Goal: Answer question/provide support

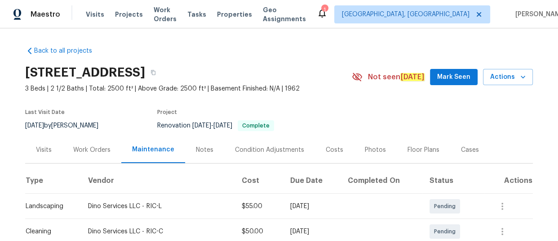
scroll to position [229, 0]
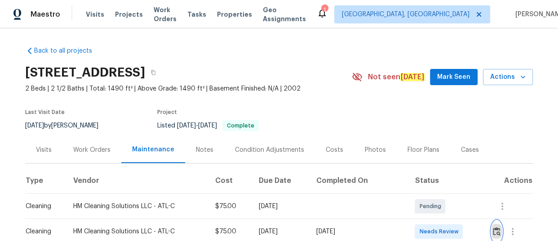
click at [495, 232] on img "button" at bounding box center [497, 231] width 8 height 9
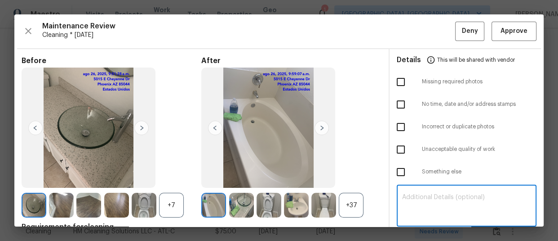
click at [451, 200] on textarea at bounding box center [466, 206] width 129 height 25
paste textarea "Maintenance Audit Team: Hello! Unfortunately, this cleaning visit completed on …"
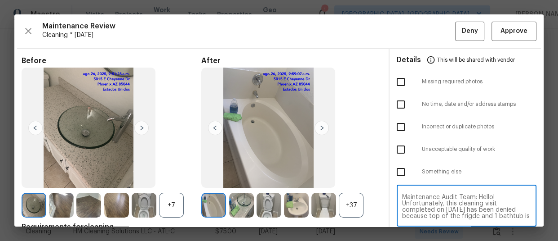
scroll to position [81, 0]
type textarea "Maintenance Audit Team: Hello! Unfortunately, this cleaning visit completed on …"
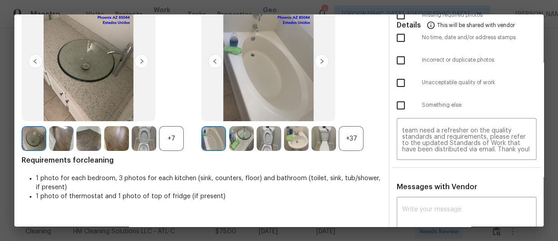
scroll to position [76, 0]
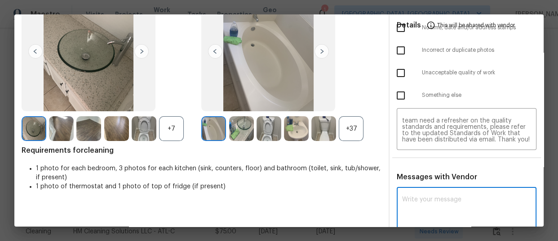
click at [412, 197] on textarea at bounding box center [466, 208] width 129 height 25
paste textarea "Maintenance Audit Team: Hello! Unfortunately, this cleaning visit completed on …"
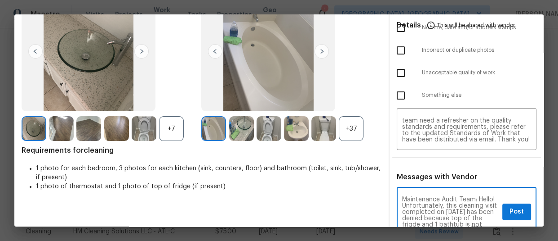
scroll to position [120, 0]
type textarea "Maintenance Audit Team: Hello! Unfortunately, this cleaning visit completed on …"
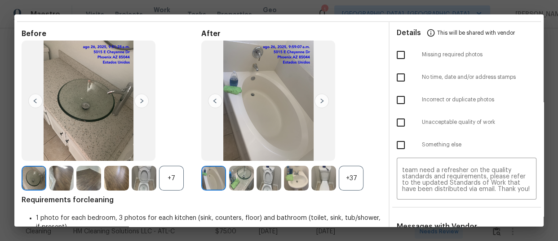
scroll to position [0, 0]
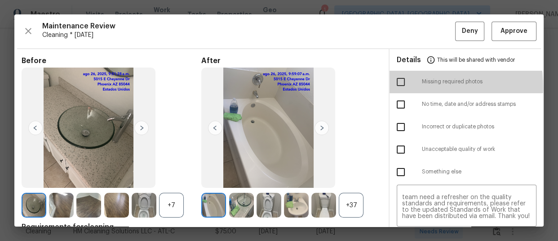
click at [396, 87] on input "checkbox" at bounding box center [401, 81] width 19 height 19
checkbox input "true"
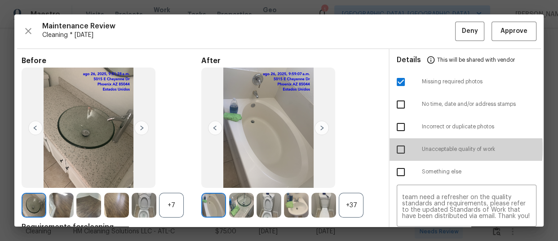
click at [395, 148] on input "checkbox" at bounding box center [401, 149] width 19 height 19
checkbox input "true"
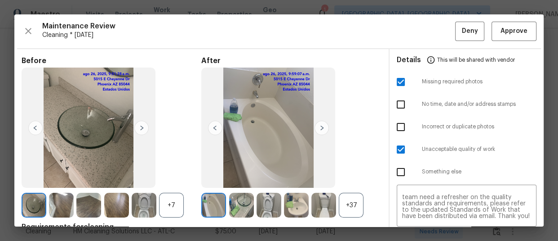
scroll to position [111, 0]
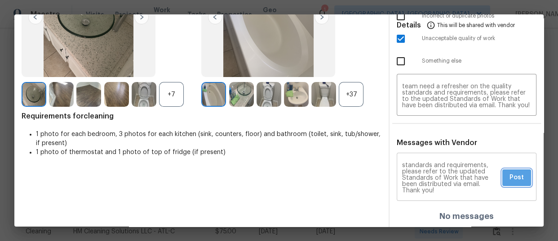
click at [518, 180] on span "Post" at bounding box center [517, 177] width 14 height 11
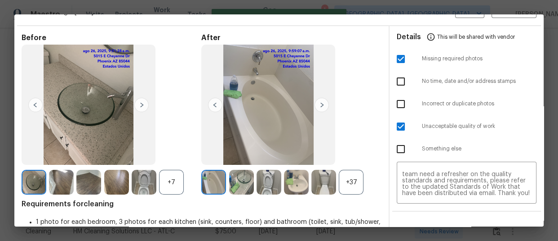
scroll to position [0, 0]
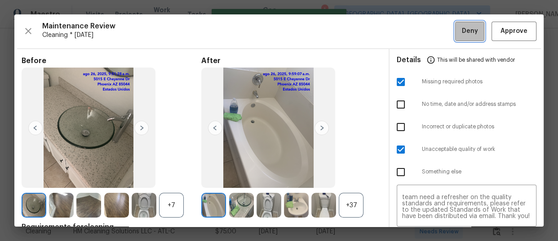
click at [463, 31] on span "Deny" at bounding box center [470, 31] width 16 height 11
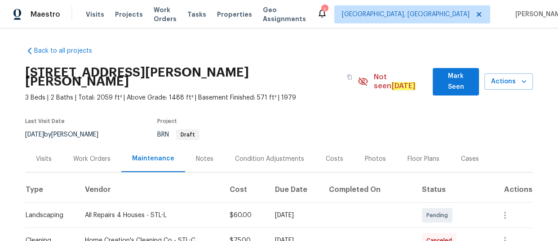
scroll to position [180, 0]
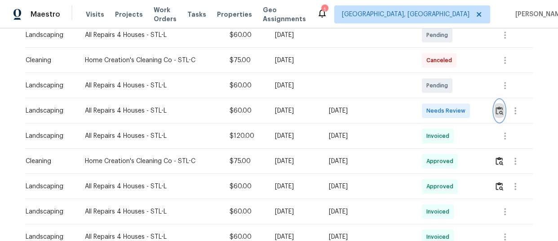
click at [498, 106] on img "button" at bounding box center [500, 110] width 8 height 9
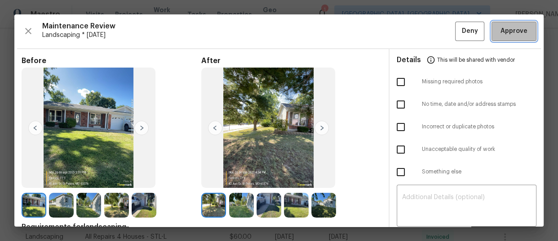
click at [510, 31] on span "Approve" at bounding box center [514, 31] width 27 height 11
